Goal: Information Seeking & Learning: Check status

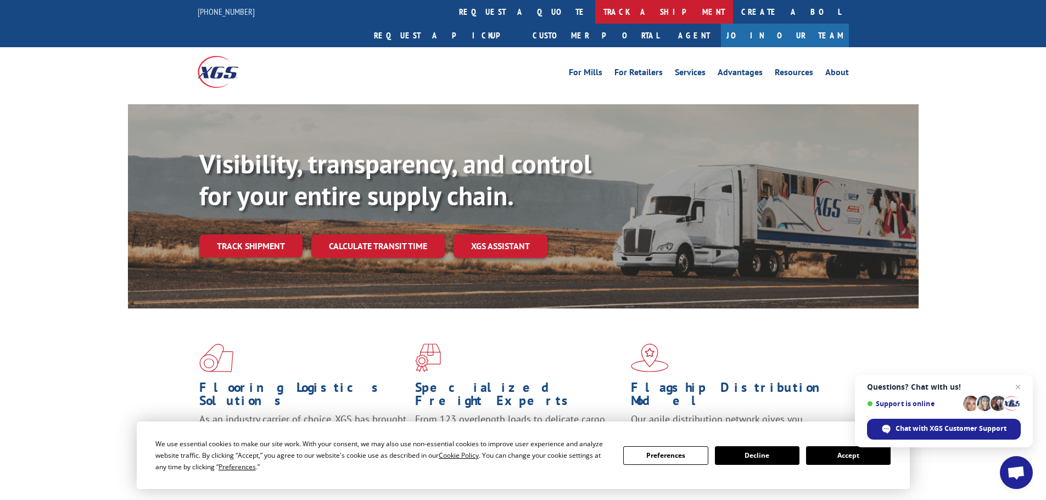
click at [595, 14] on link "track a shipment" at bounding box center [664, 12] width 138 height 24
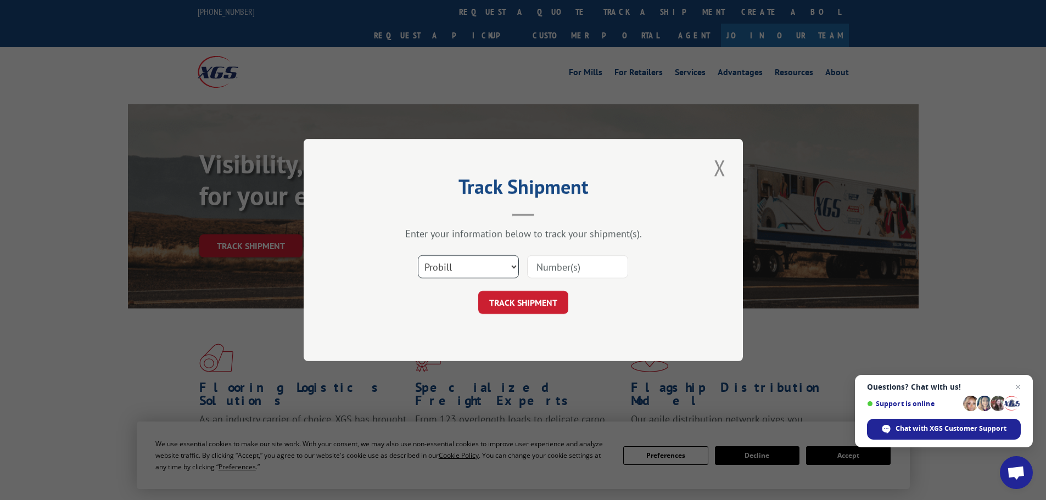
click at [486, 266] on select "Select category... Probill BOL PO" at bounding box center [468, 266] width 101 height 23
select select "bol"
click at [418, 255] on select "Select category... Probill BOL PO" at bounding box center [468, 266] width 101 height 23
paste input "4893343"
type input "4893343"
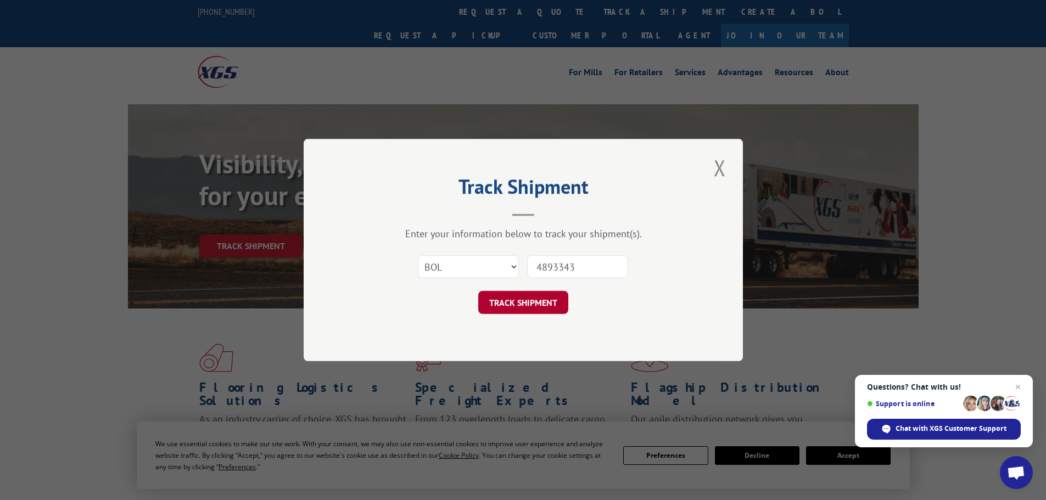
click at [538, 306] on button "TRACK SHIPMENT" at bounding box center [523, 302] width 90 height 23
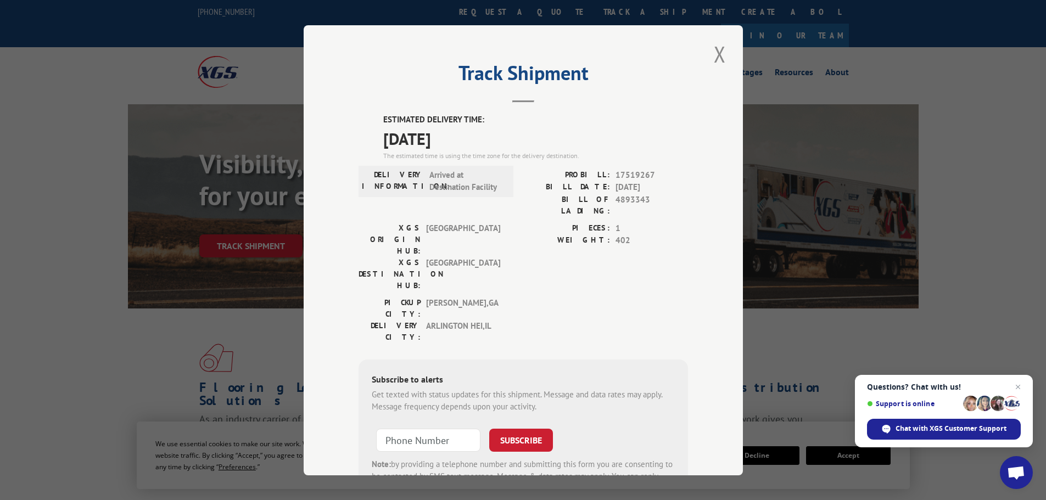
click at [715, 70] on div "Track Shipment ESTIMATED DELIVERY TIME: 08/13/2025 The estimated time is using …" at bounding box center [523, 250] width 439 height 450
click at [705, 45] on div "Track Shipment ESTIMATED DELIVERY TIME: 08/13/2025 The estimated time is using …" at bounding box center [523, 250] width 439 height 450
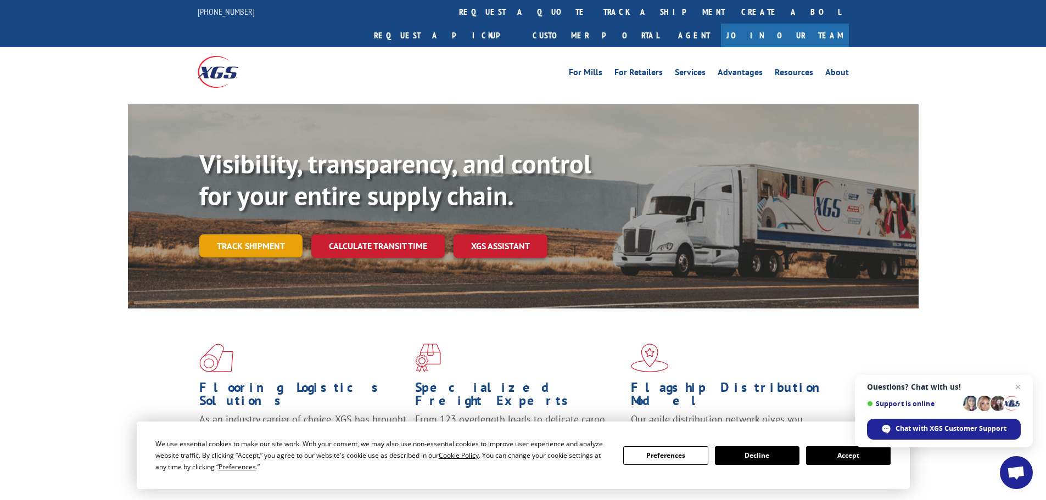
click at [252, 235] on link "Track shipment" at bounding box center [250, 246] width 103 height 23
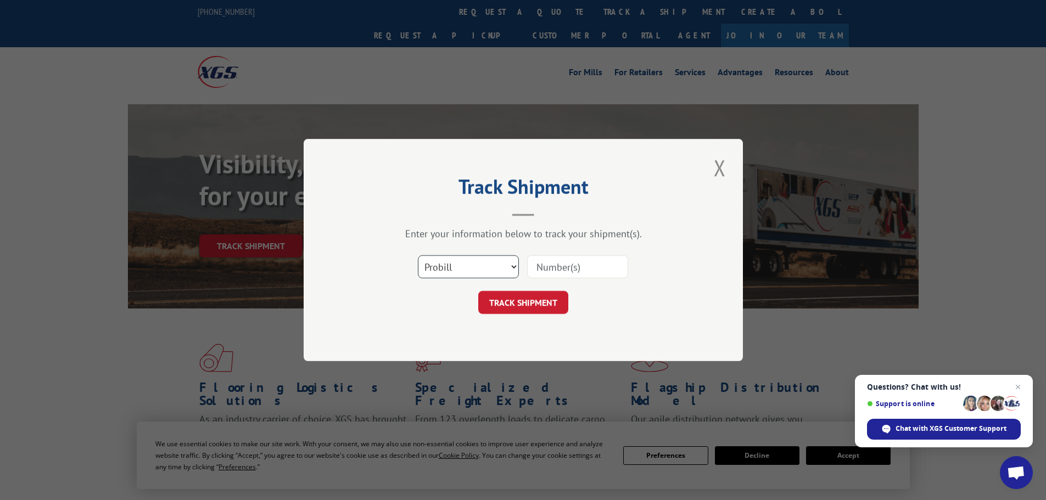
click at [504, 264] on select "Select category... Probill BOL PO" at bounding box center [468, 266] width 101 height 23
select select "bol"
click at [418, 255] on select "Select category... Probill BOL PO" at bounding box center [468, 266] width 101 height 23
paste input "4914039"
type input "4914039"
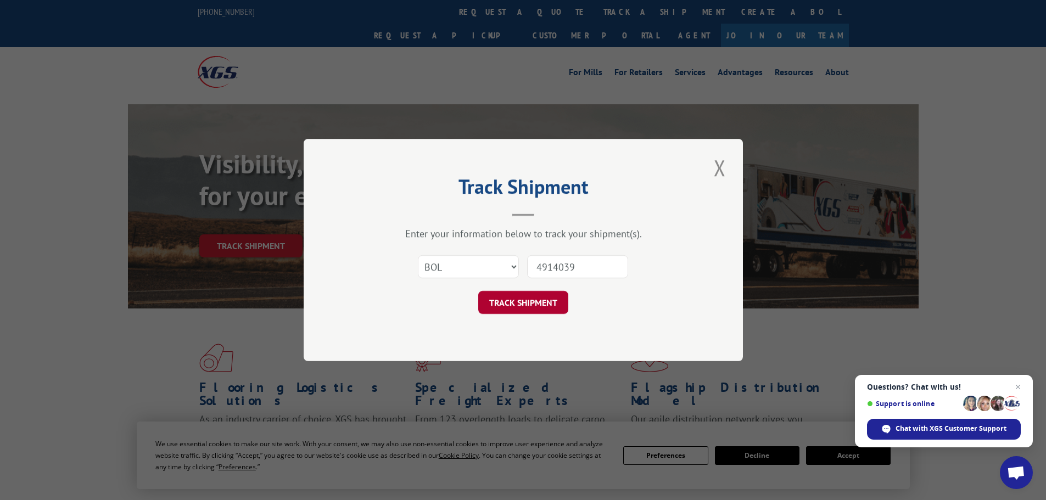
click at [528, 314] on button "TRACK SHIPMENT" at bounding box center [523, 302] width 90 height 23
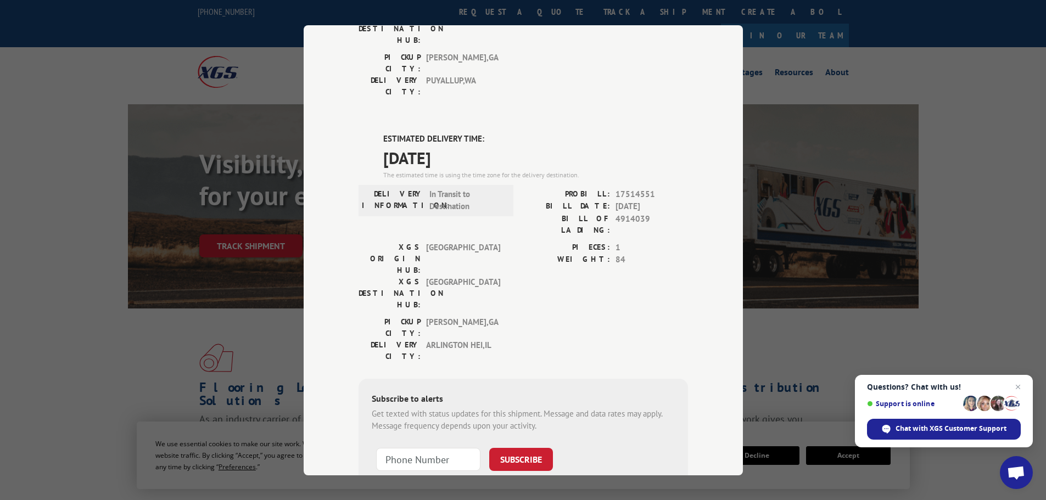
scroll to position [224, 0]
